Goal: Browse casually: Explore the website without a specific task or goal

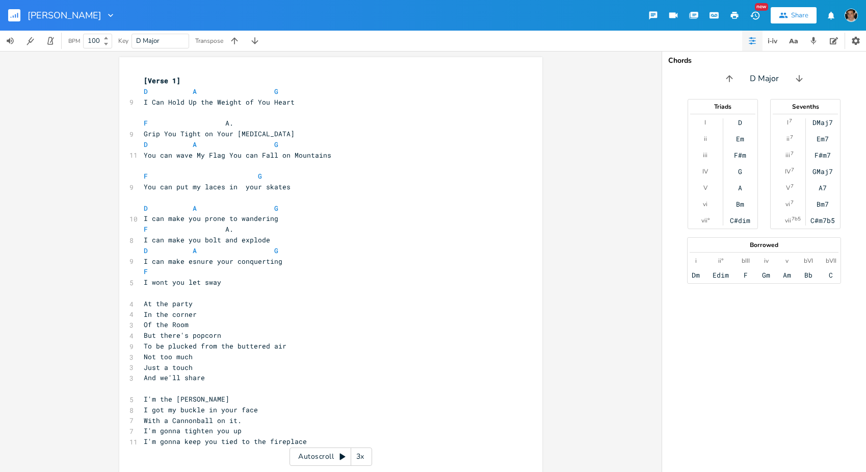
scroll to position [0, 20]
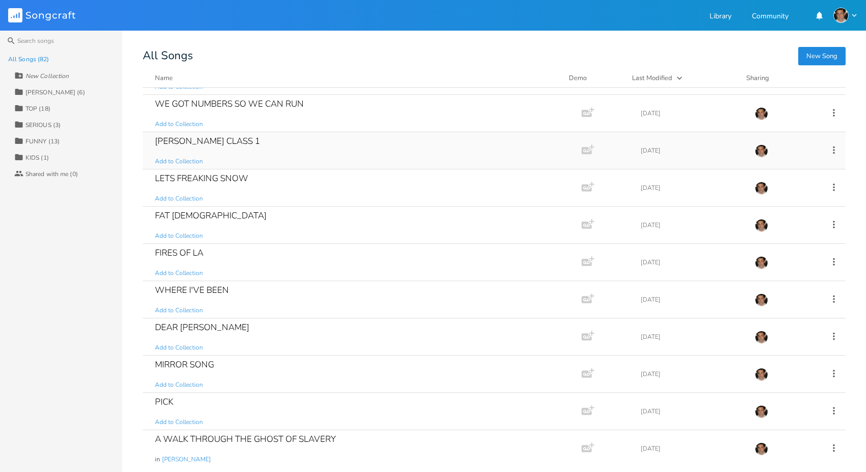
scroll to position [43, 0]
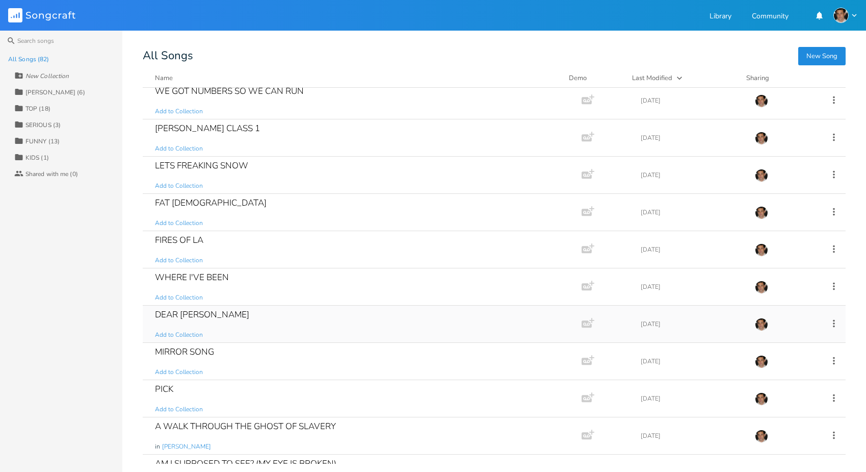
click at [240, 306] on div "DEAR [PERSON_NAME] Add to Collection" at bounding box center [360, 323] width 410 height 37
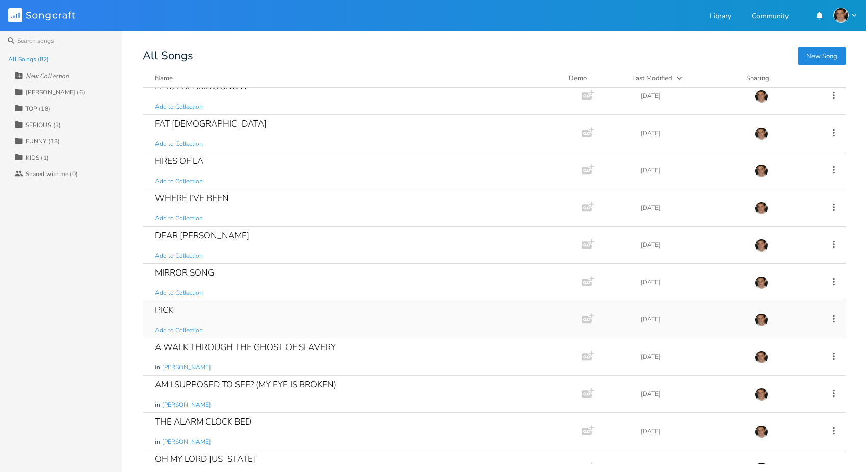
scroll to position [126, 0]
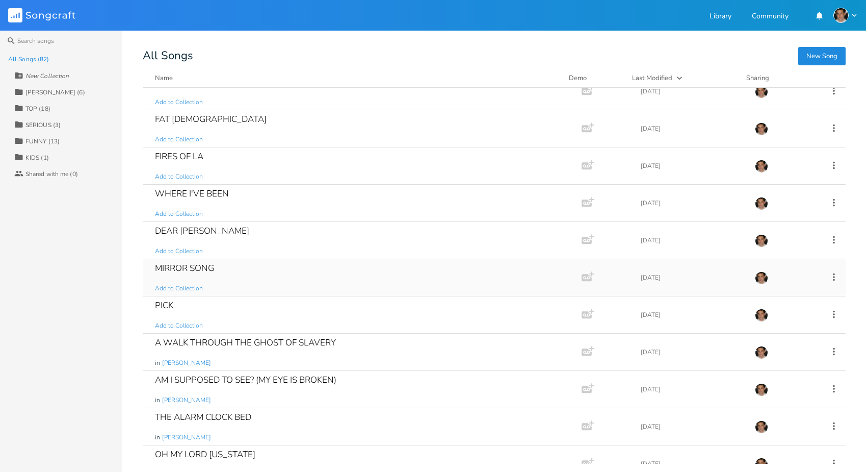
click at [222, 268] on div "MIRROR SONG Add to Collection" at bounding box center [360, 277] width 410 height 37
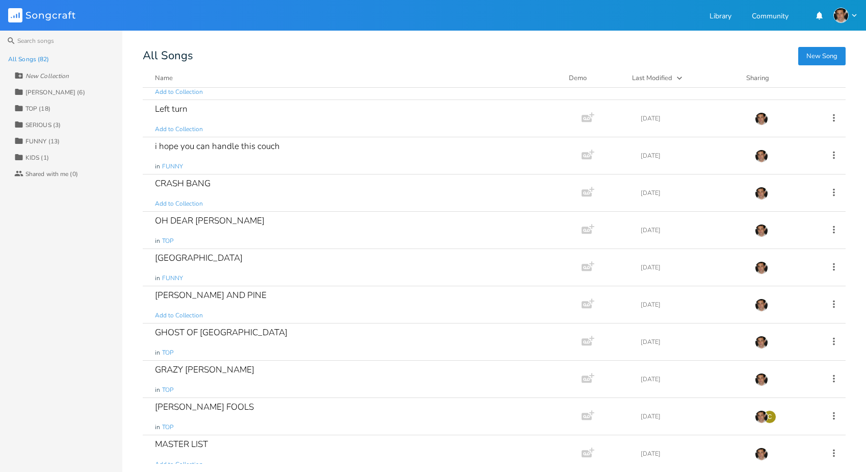
scroll to position [662, 0]
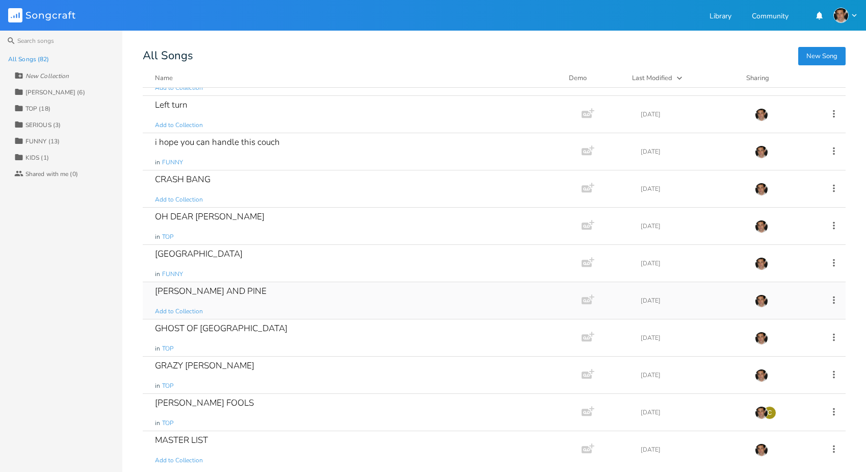
click at [208, 287] on div "[PERSON_NAME] AND PINE" at bounding box center [211, 291] width 112 height 9
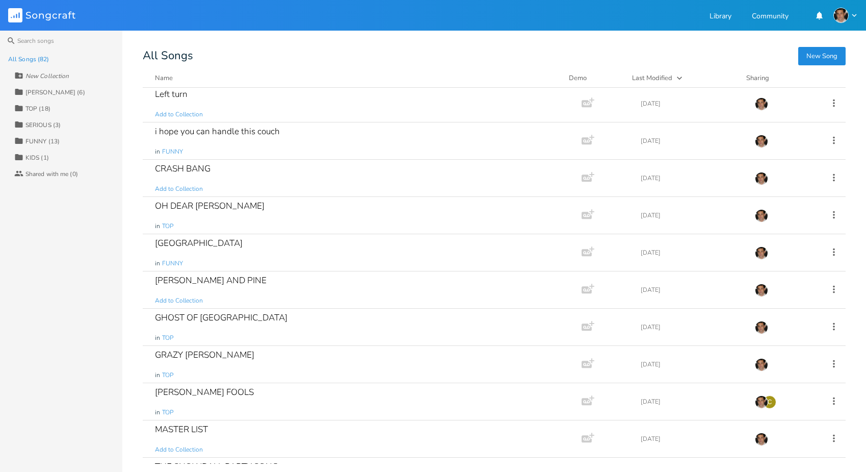
scroll to position [676, 0]
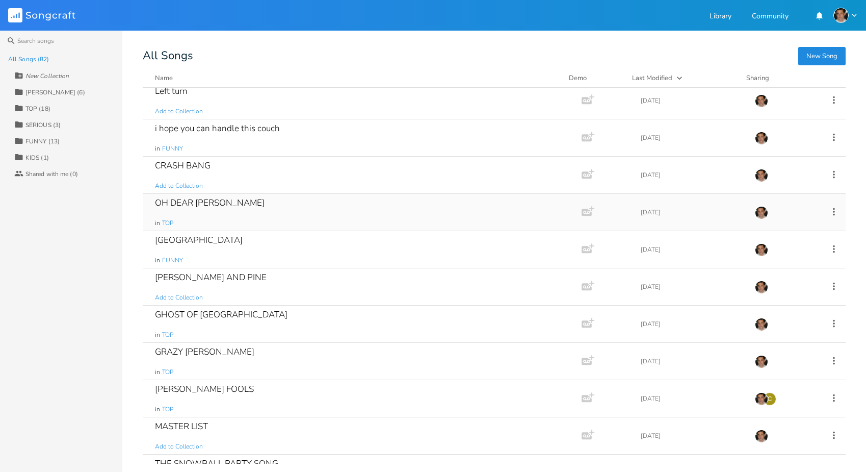
click at [192, 212] on div "OH DEAR [PERSON_NAME] in TOP" at bounding box center [360, 212] width 410 height 37
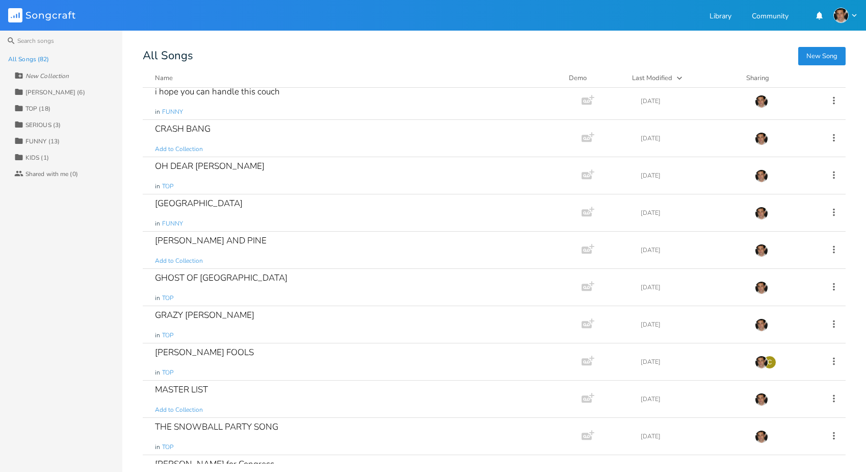
scroll to position [714, 0]
click at [223, 281] on div "GHOST OF CHICAGO in TOP" at bounding box center [360, 285] width 410 height 37
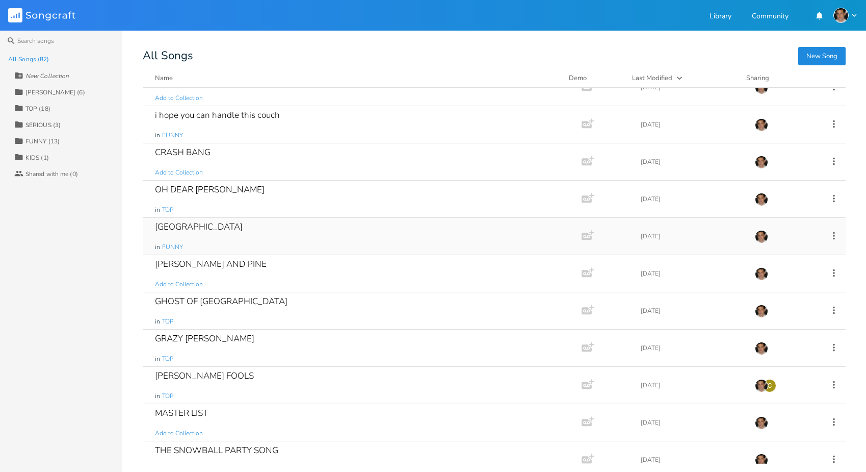
scroll to position [690, 0]
click at [254, 297] on div "GHOST OF CHICAGO in TOP" at bounding box center [360, 309] width 410 height 37
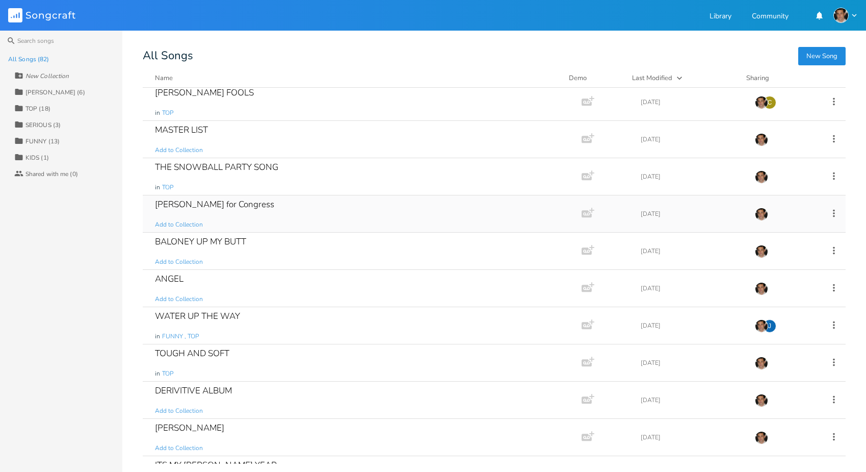
scroll to position [967, 0]
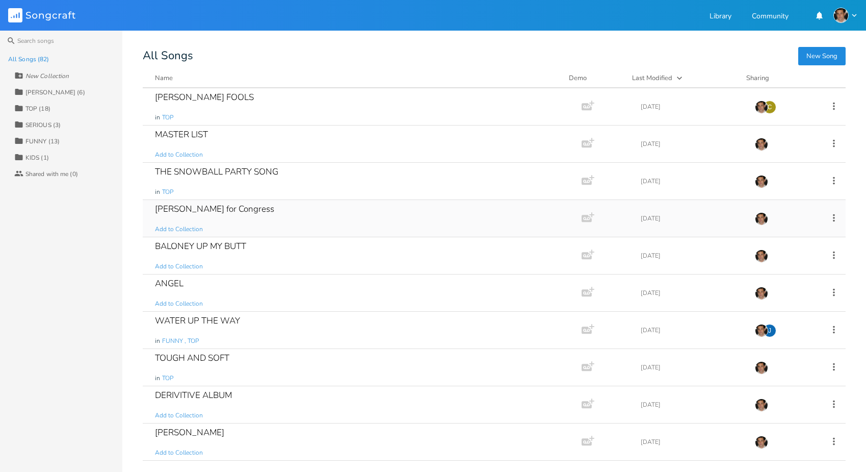
click at [203, 211] on div "[PERSON_NAME] for Congress" at bounding box center [214, 208] width 119 height 9
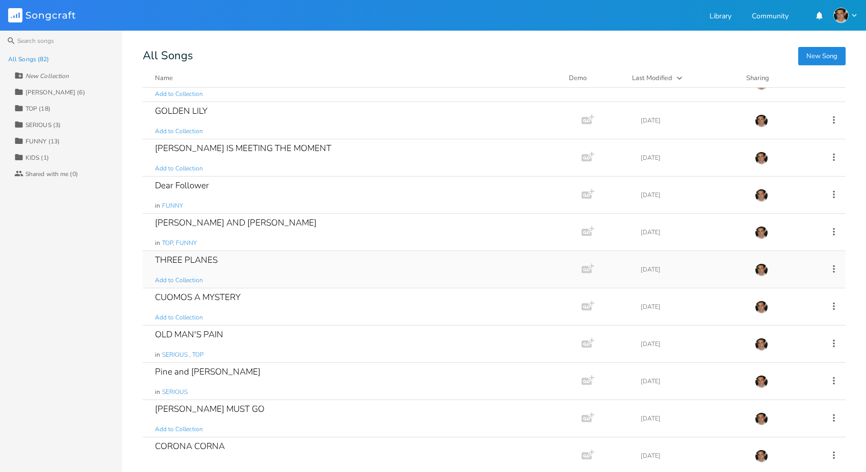
scroll to position [2435, 0]
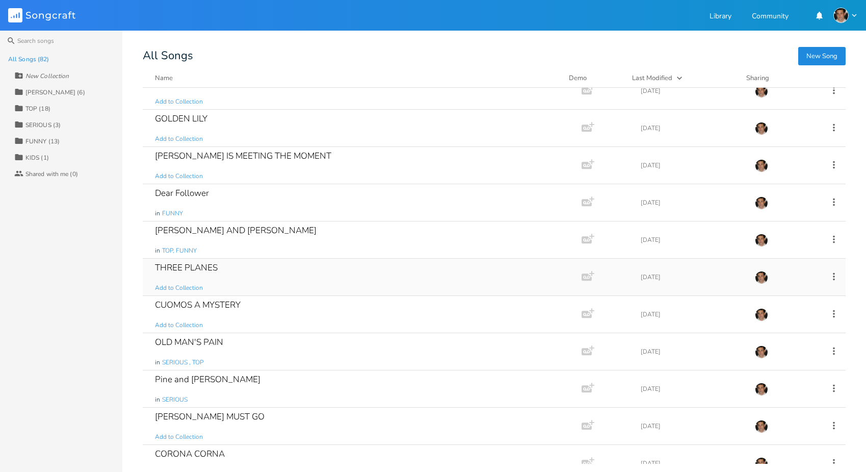
click at [298, 278] on div "THREE PLANES Add to Collection" at bounding box center [360, 277] width 410 height 37
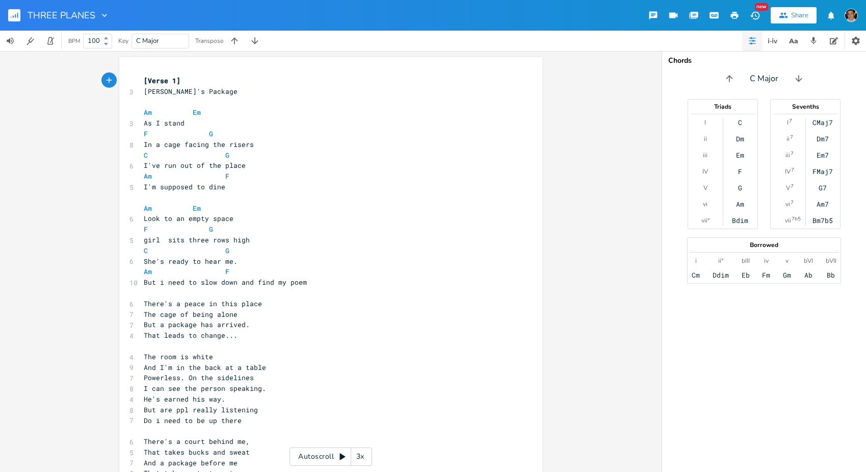
drag, startPoint x: 584, startPoint y: 323, endPoint x: 255, endPoint y: 415, distance: 342.0
click at [556, 325] on div "xxxxxxxxxx [Verse 1] 3 [PERSON_NAME]'s Package ​ Am Em 3 As I stand F G 8 In a …" at bounding box center [331, 261] width 662 height 421
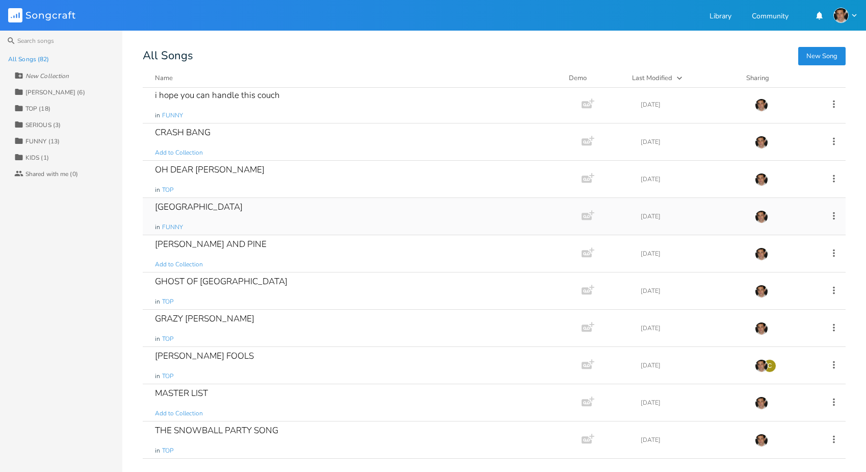
scroll to position [710, 0]
click at [206, 220] on div "Manitoba in FUNNY" at bounding box center [360, 215] width 410 height 37
